Goal: Task Accomplishment & Management: Use online tool/utility

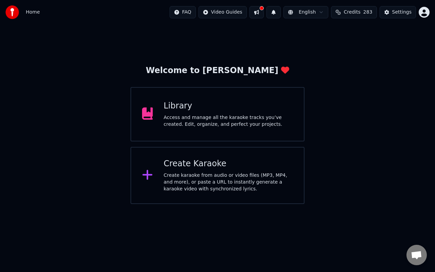
click at [44, 34] on div "Welcome to Youka Library Access and manage all the karaoke tracks you’ve create…" at bounding box center [217, 113] width 435 height 179
click at [48, 0] on div "Home FAQ Video Guides English Credits 283 Settings" at bounding box center [217, 12] width 435 height 24
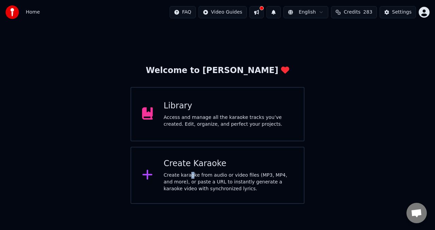
click at [191, 173] on div "Create karaoke from audio or video files (MP3, MP4, and more), or paste a URL t…" at bounding box center [228, 182] width 129 height 20
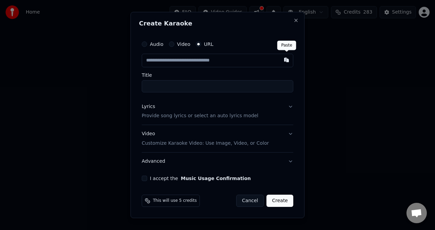
click at [286, 60] on button "button" at bounding box center [287, 60] width 14 height 12
type input "**********"
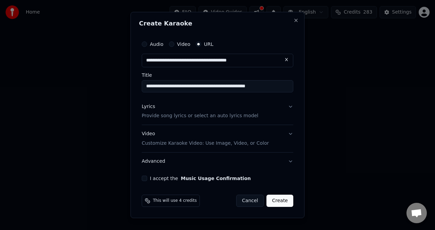
click at [290, 107] on button "Lyrics Provide song lyrics or select an auto lyrics model" at bounding box center [218, 111] width 152 height 27
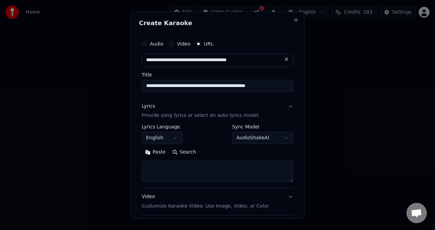
click at [279, 138] on body "**********" at bounding box center [217, 102] width 435 height 204
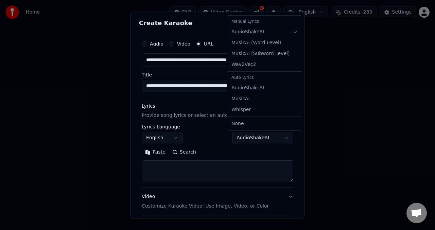
select select "**********"
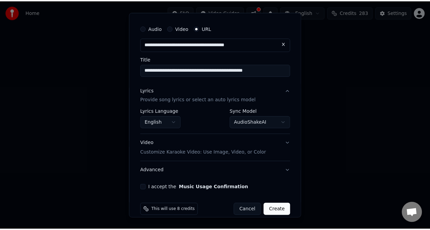
scroll to position [24, 0]
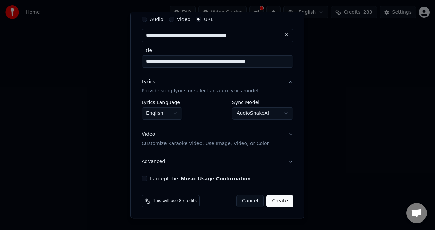
click at [144, 179] on button "I accept the Music Usage Confirmation" at bounding box center [144, 178] width 5 height 5
click at [279, 200] on button "Create" at bounding box center [279, 201] width 27 height 12
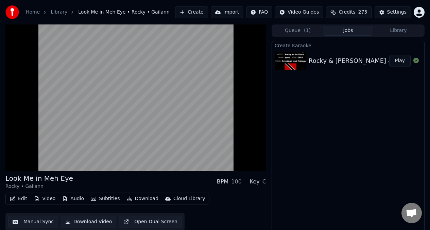
scroll to position [6, 0]
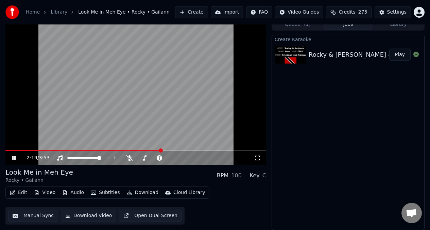
click at [403, 54] on button "Play" at bounding box center [399, 55] width 21 height 12
click at [56, 111] on video at bounding box center [135, 91] width 261 height 146
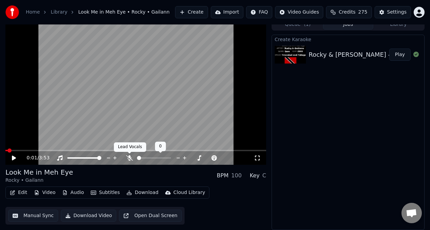
click at [130, 158] on icon at bounding box center [129, 157] width 7 height 5
click at [75, 216] on button "Download Video" at bounding box center [88, 216] width 55 height 12
